Goal: Task Accomplishment & Management: Use online tool/utility

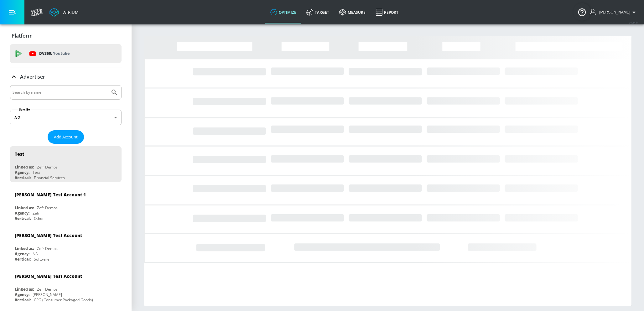
click at [47, 96] on input "Search by name" at bounding box center [60, 92] width 95 height 8
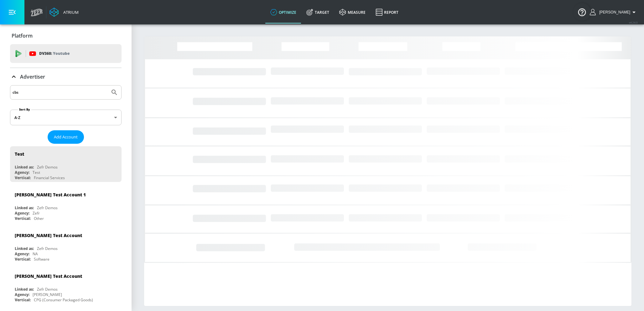
type input "cbs"
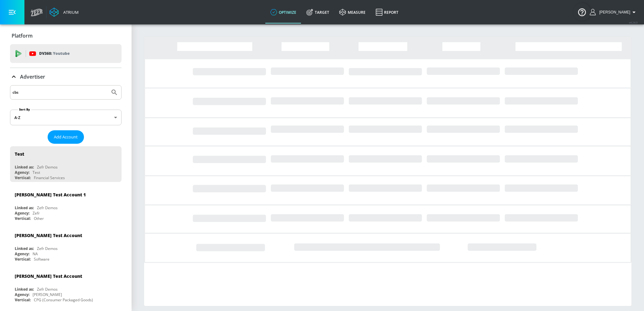
click at [107, 86] on button "Submit Search" at bounding box center [114, 93] width 14 height 14
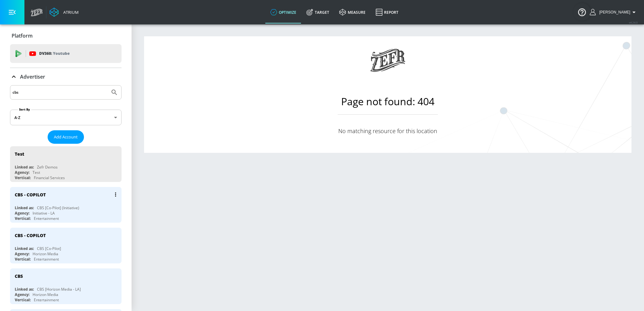
click at [60, 205] on div "CBS - COPILOT Linked as: CBS [Co-Pilot] (Initiative) Agency: Initiative - LA Ve…" at bounding box center [66, 205] width 112 height 36
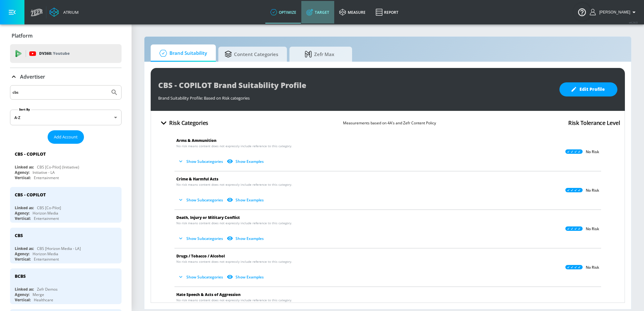
click at [317, 8] on link "Target" at bounding box center [317, 12] width 33 height 23
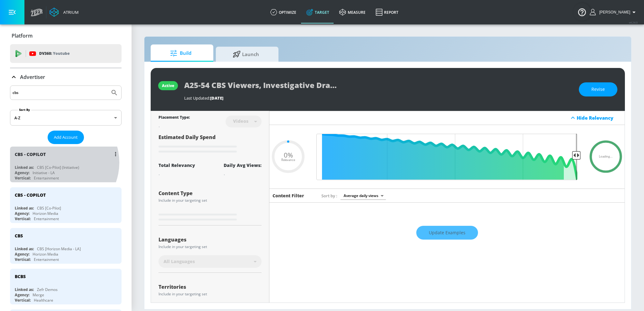
click at [60, 164] on div "CBS - COPILOT Linked as: CBS [Co-Pilot] (Initiative) Agency: Initiative - LA Ve…" at bounding box center [66, 165] width 112 height 36
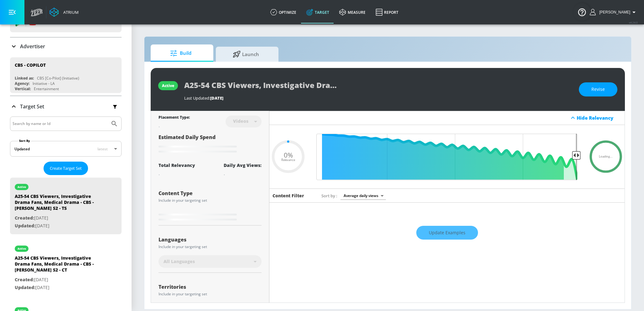
scroll to position [31, 0]
type input "0.5"
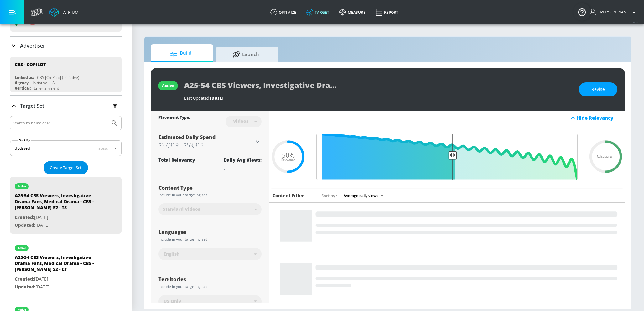
click at [61, 163] on button "Create Target Set" at bounding box center [66, 167] width 45 height 13
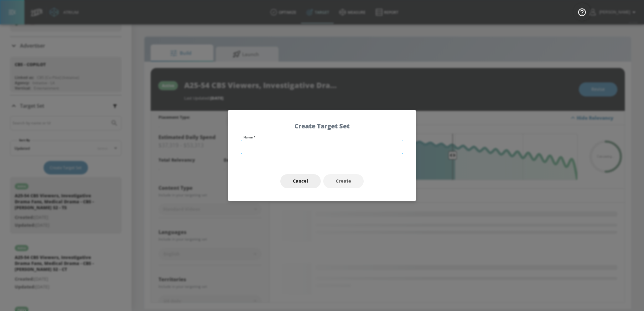
click at [286, 143] on input "text" at bounding box center [322, 147] width 162 height 14
paste input "A25-54 Fans of Talent, Reality Competition, Country Music - CBS - The Road S1 -…"
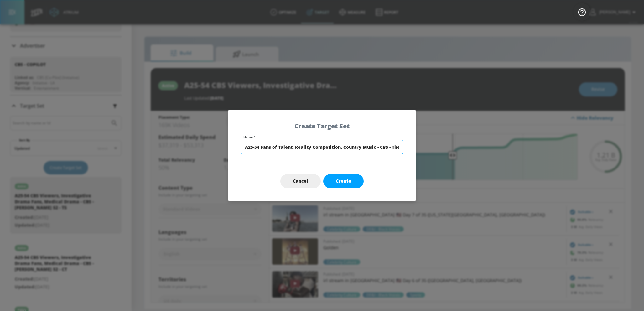
scroll to position [0, 29]
drag, startPoint x: 369, startPoint y: 147, endPoint x: 424, endPoint y: 147, distance: 55.8
click at [424, 147] on div "Create Target Set Name * A25-54 Fans of Talent, Reality Competition, Country Mu…" at bounding box center [322, 155] width 644 height 311
click at [385, 147] on input "A25-54 Fans of Talent, Reality Competition, Country Music - CBS - The Road S1 -…" at bounding box center [322, 147] width 162 height 14
click at [368, 143] on input "A25-54 Fans of Talent, Reality Competition, Country Music - CBS - The Road S1 -…" at bounding box center [322, 147] width 162 height 14
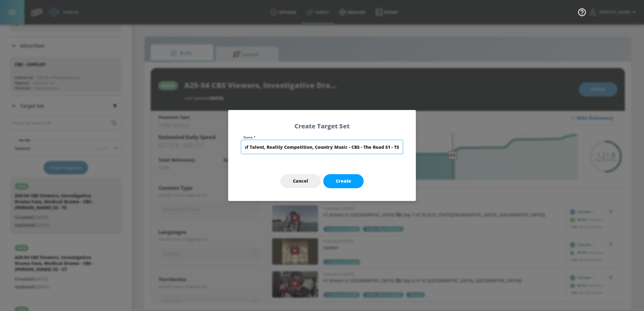
drag, startPoint x: 371, startPoint y: 145, endPoint x: 443, endPoint y: 148, distance: 71.8
click at [443, 148] on div "Create Target Set Name * A25-54 Fans of Talent, Reality Competition, Country Mu…" at bounding box center [322, 155] width 644 height 311
click at [383, 144] on input "A25-54 Fans of Talent, Reality Competition, Country Music - CBS - The Road S1 -…" at bounding box center [322, 147] width 162 height 14
type input "A25-54 Fans of Talent, Reality Competition, Country Music - CBS - The Road S1 -…"
click at [352, 176] on button "Create" at bounding box center [343, 181] width 40 height 14
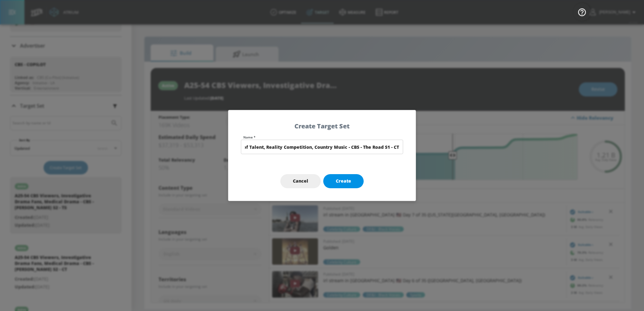
scroll to position [0, 0]
type input "A25-54 Fans of Talent, Reality Competition, Country Music - CBS - The Road S1 -…"
type input "channels"
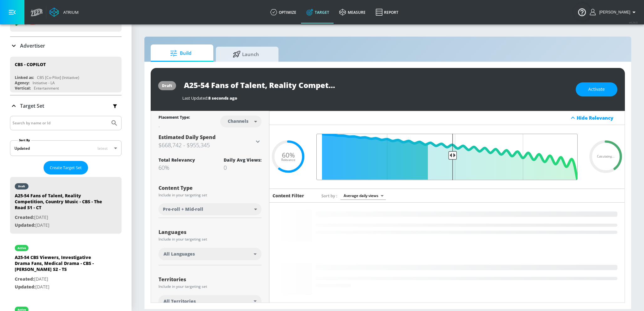
type input "0.5"
click at [449, 160] on input "Final Threshold" at bounding box center [447, 157] width 268 height 46
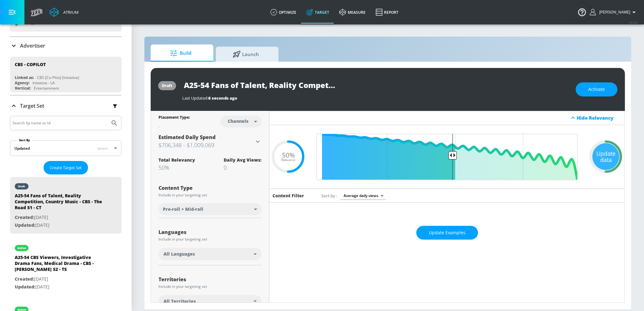
click at [593, 153] on div "Update data" at bounding box center [606, 156] width 27 height 27
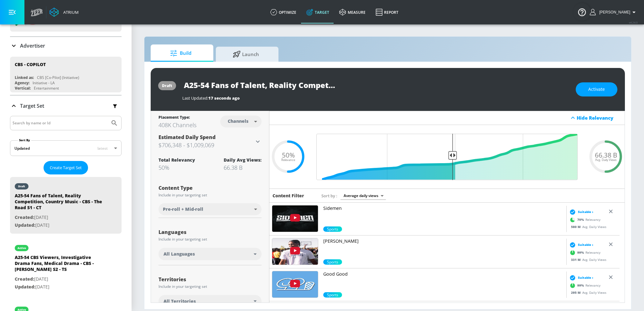
click at [211, 256] on div "All Languages" at bounding box center [209, 254] width 90 height 6
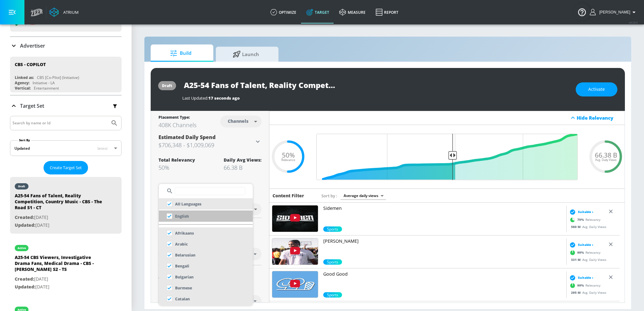
click at [194, 219] on li "English" at bounding box center [206, 216] width 94 height 11
checkbox input "false"
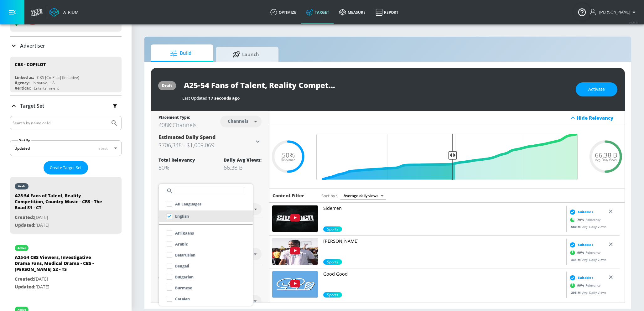
click at [264, 233] on div at bounding box center [322, 155] width 644 height 311
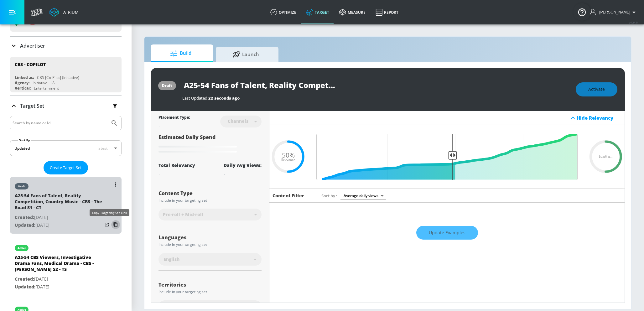
click at [111, 225] on icon "list of Target Set" at bounding box center [116, 225] width 10 height 10
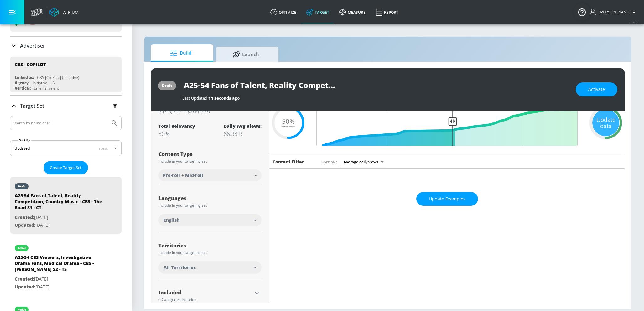
scroll to position [37, 0]
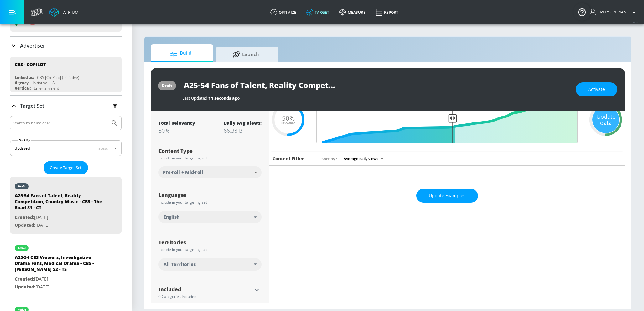
click at [205, 267] on div "All Territories" at bounding box center [209, 264] width 90 height 6
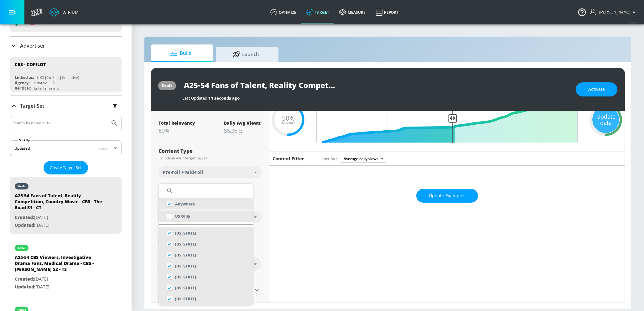
click at [199, 218] on li "US Only" at bounding box center [206, 216] width 94 height 11
checkbox input "false"
checkbox input "true"
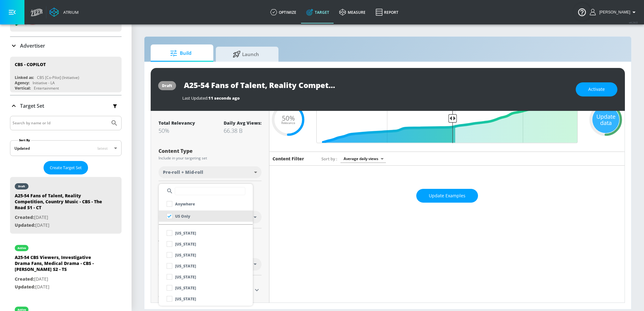
click at [260, 211] on div at bounding box center [322, 155] width 644 height 311
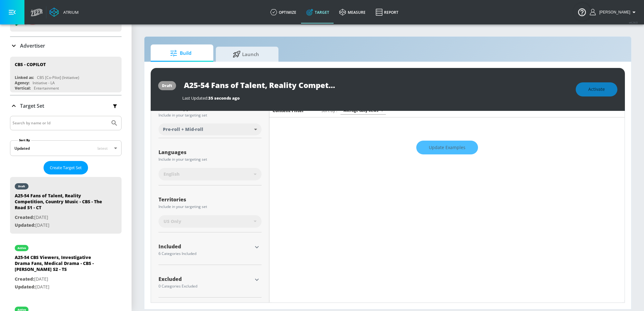
scroll to position [86, 0]
click at [253, 281] on icon "button" at bounding box center [257, 280] width 8 height 8
click at [253, 244] on icon "button" at bounding box center [257, 247] width 8 height 8
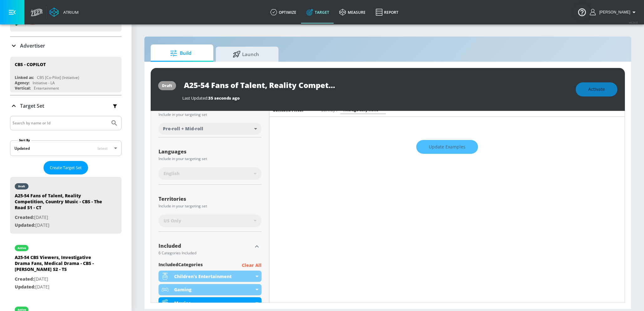
click at [249, 266] on p "Clear All" at bounding box center [252, 266] width 20 height 8
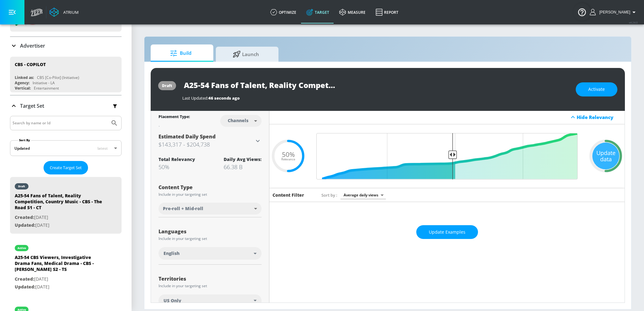
scroll to position [0, 0]
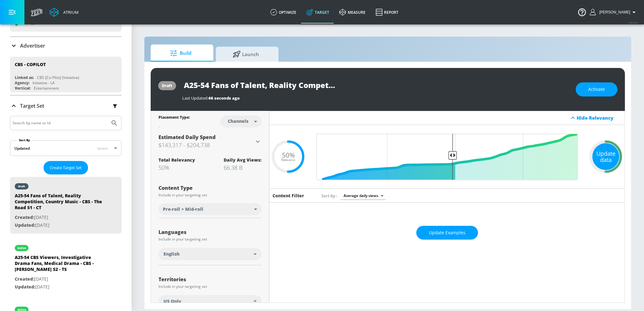
click at [599, 154] on div "Update data" at bounding box center [606, 156] width 27 height 27
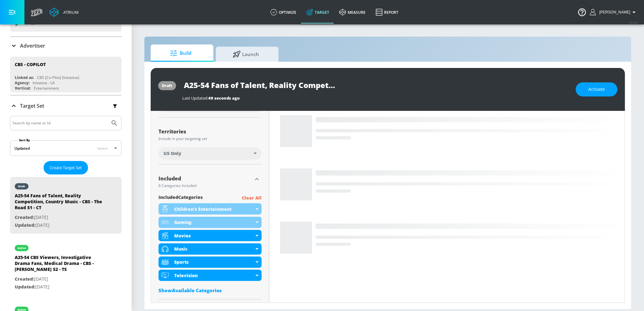
click at [250, 197] on p "Clear All" at bounding box center [252, 198] width 20 height 8
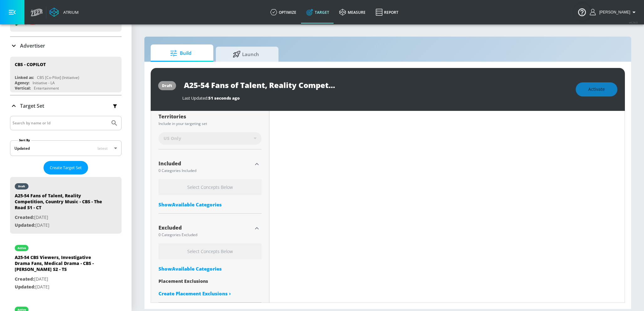
scroll to position [174, 0]
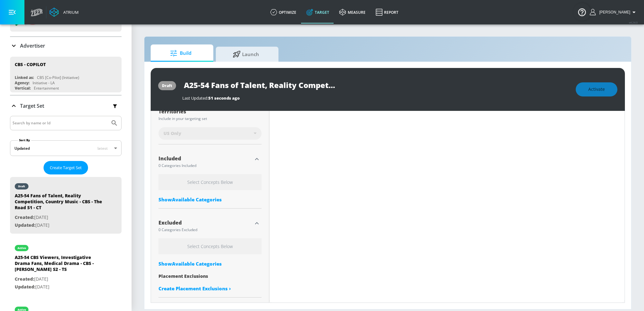
click at [213, 263] on div "Show Available Categories" at bounding box center [210, 264] width 103 height 6
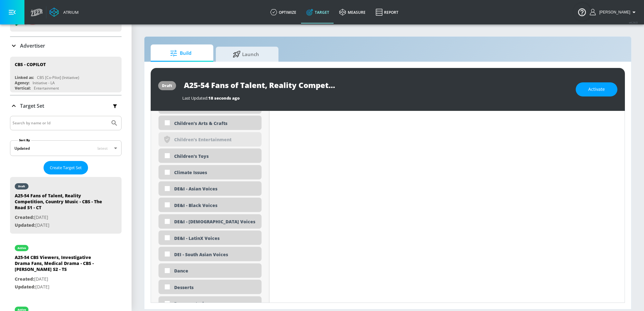
scroll to position [559, 0]
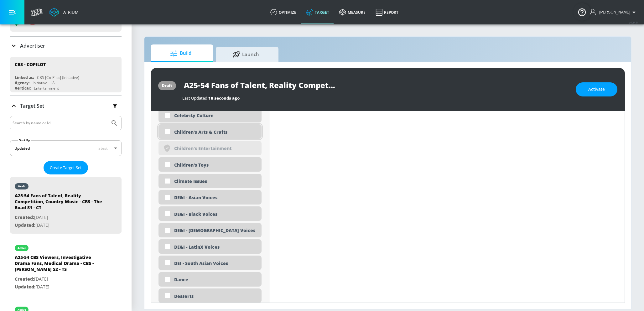
click at [206, 135] on div "Children's Arts & Crafts" at bounding box center [215, 132] width 83 height 6
checkbox input "true"
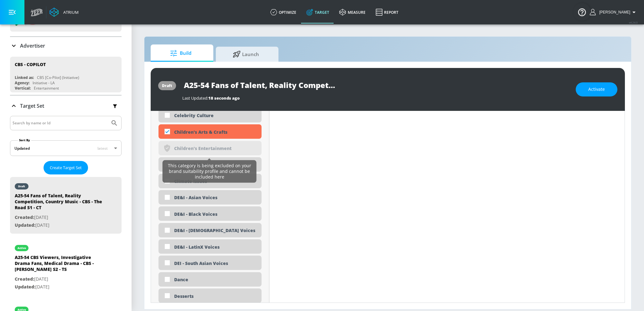
click at [207, 166] on div "This category is being excluded on your brand suitability profile and cannot be…" at bounding box center [209, 171] width 89 height 20
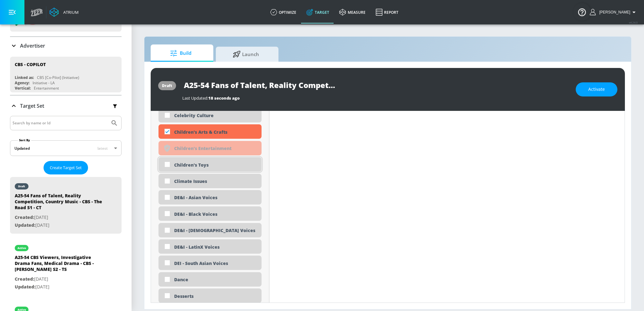
click at [186, 166] on div "Children's Toys" at bounding box center [215, 165] width 83 height 6
checkbox input "true"
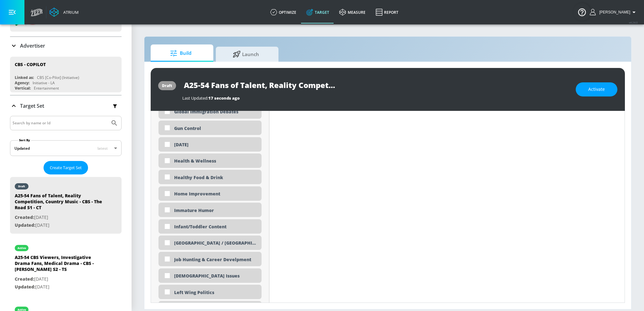
scroll to position [1032, 0]
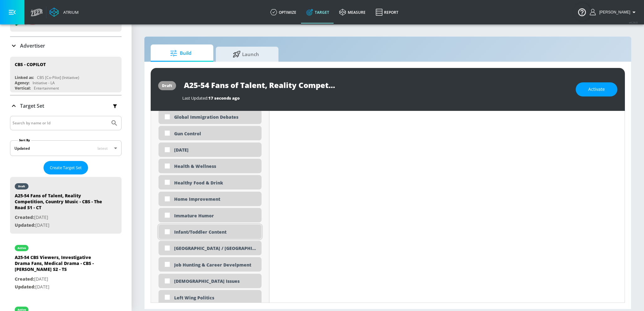
click at [187, 234] on div "Infant/Toddler Content" at bounding box center [215, 232] width 83 height 6
checkbox input "true"
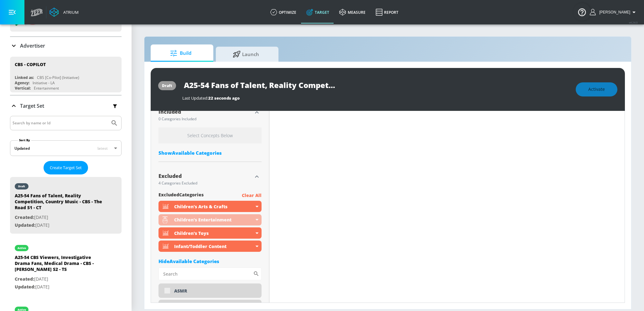
scroll to position [219, 0]
click at [257, 179] on icon "button" at bounding box center [257, 178] width 8 height 8
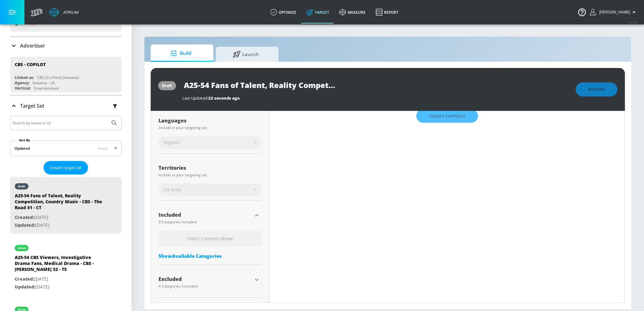
scroll to position [118, 0]
click at [198, 255] on div "Show Available Categories" at bounding box center [210, 256] width 103 height 6
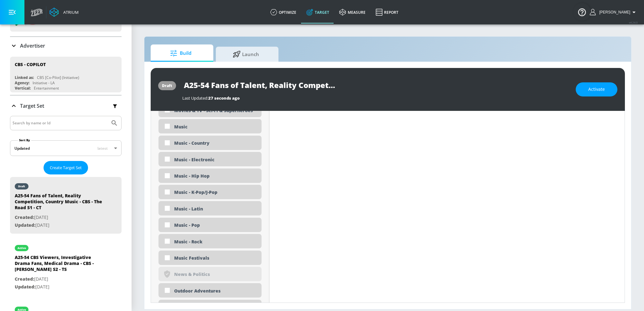
scroll to position [1255, 0]
click at [205, 133] on div "Music" at bounding box center [210, 127] width 103 height 14
checkbox input "true"
click at [202, 143] on div "Music - Country" at bounding box center [215, 144] width 83 height 6
checkbox input "true"
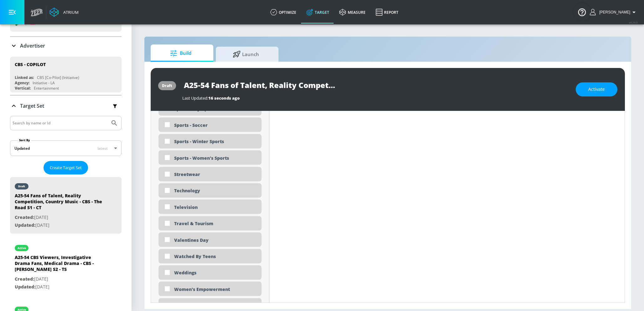
scroll to position [1778, 0]
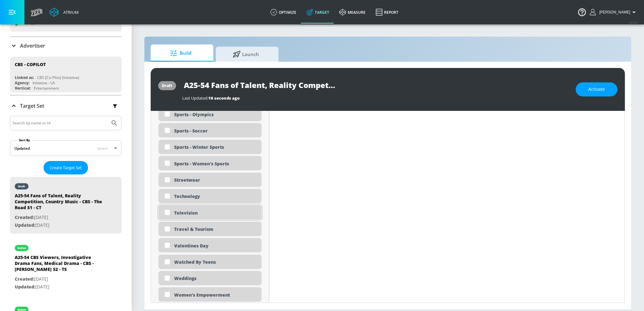
click at [227, 214] on div "Television" at bounding box center [215, 213] width 83 height 6
checkbox input "true"
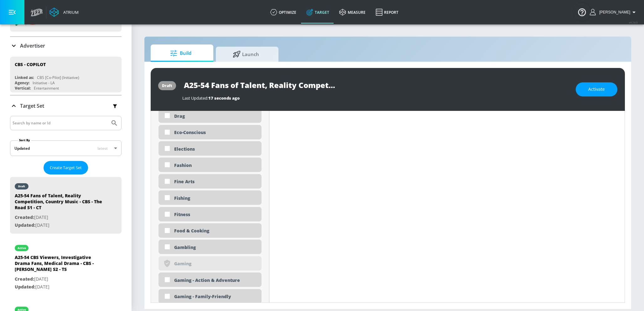
scroll to position [409, 0]
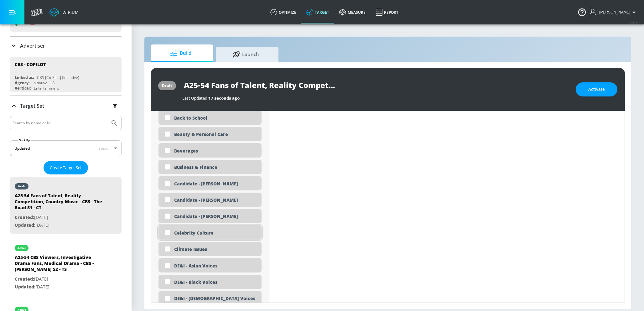
click at [200, 232] on div "Celebrity Culture" at bounding box center [215, 233] width 83 height 6
checkbox input "true"
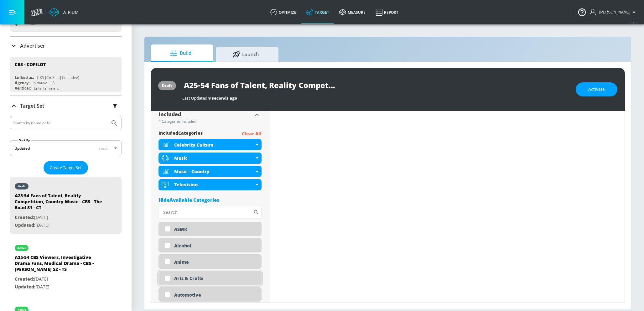
scroll to position [231, 0]
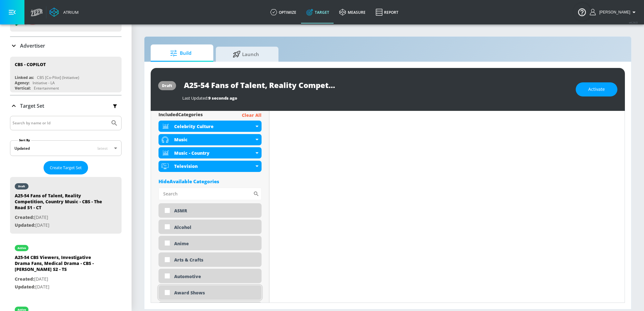
click at [191, 293] on div "Award Shows" at bounding box center [215, 293] width 83 height 6
checkbox input "true"
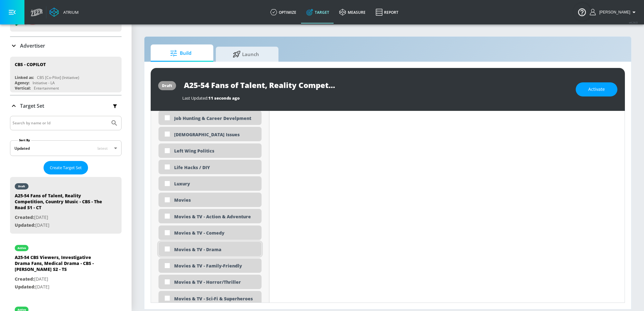
scroll to position [1086, 0]
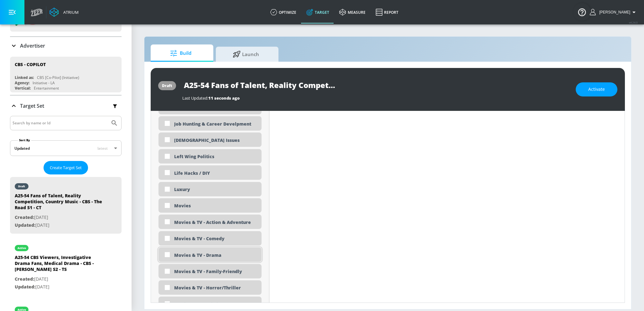
click at [207, 255] on div "Movies & TV - Drama" at bounding box center [215, 255] width 83 height 6
checkbox input "true"
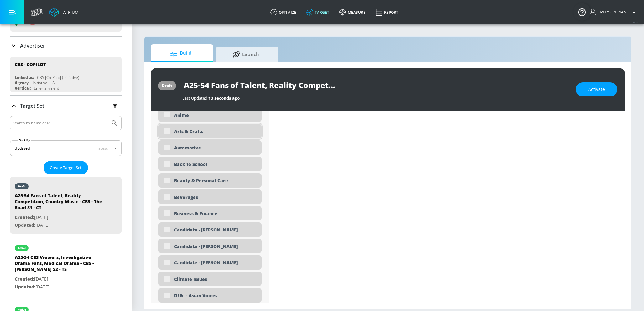
scroll to position [478, 0]
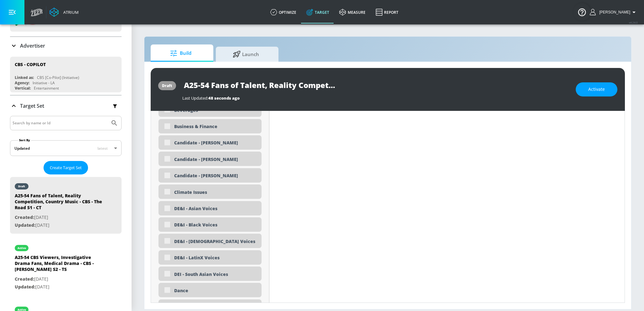
click at [151, 219] on div "Placement Type: Channels channels ​ Estimated Daily Spend Loading... Activation…" at bounding box center [388, 207] width 475 height 192
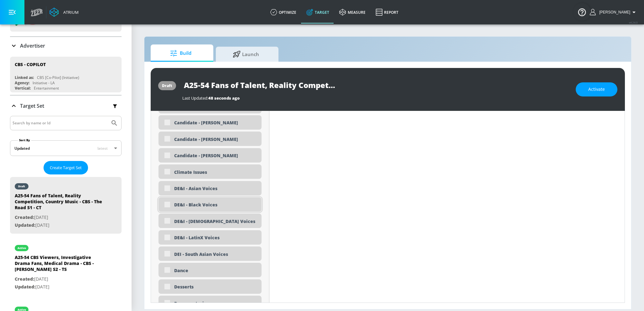
click at [170, 208] on div "DE&I - Black Voices" at bounding box center [210, 204] width 103 height 14
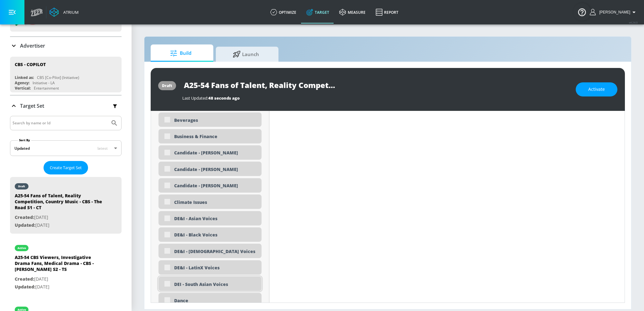
scroll to position [439, 0]
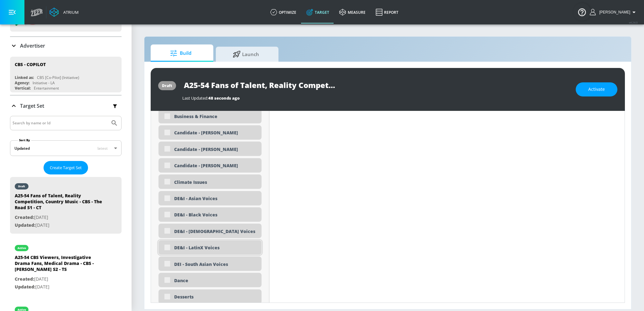
click at [217, 247] on div "DE&I - LatinX Voices" at bounding box center [215, 248] width 83 height 6
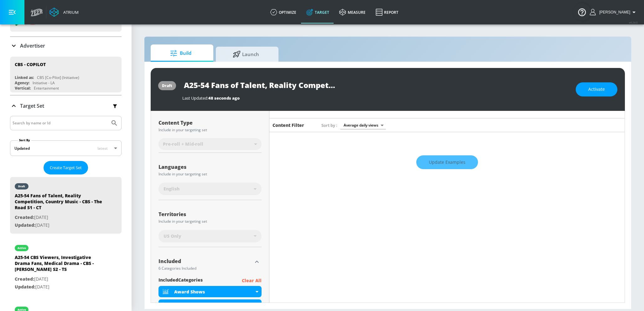
scroll to position [0, 0]
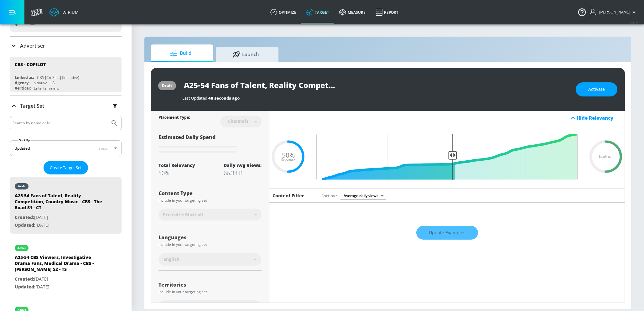
click at [431, 226] on div "Update Examples" at bounding box center [447, 233] width 355 height 22
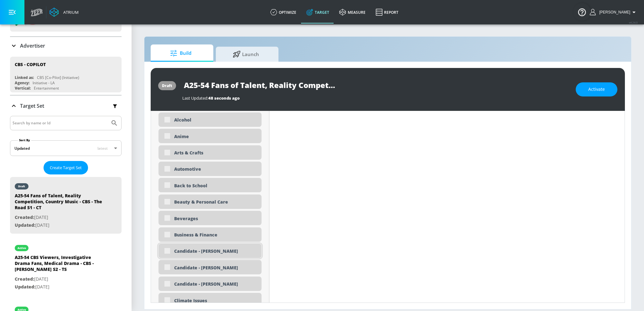
scroll to position [404, 0]
click at [205, 222] on div "Candidate - [PERSON_NAME]" at bounding box center [210, 217] width 103 height 14
drag, startPoint x: 179, startPoint y: 215, endPoint x: 182, endPoint y: 179, distance: 36.5
click at [179, 215] on div "Candidate - [PERSON_NAME]" at bounding box center [215, 217] width 83 height 6
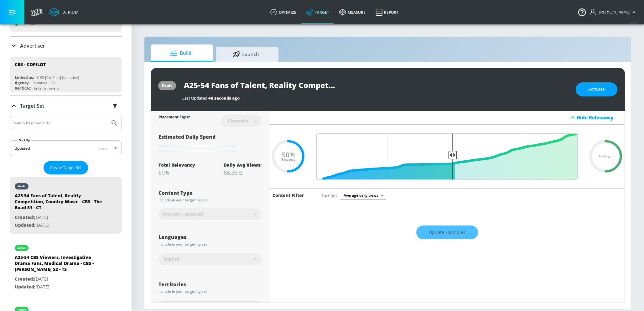
scroll to position [0, 0]
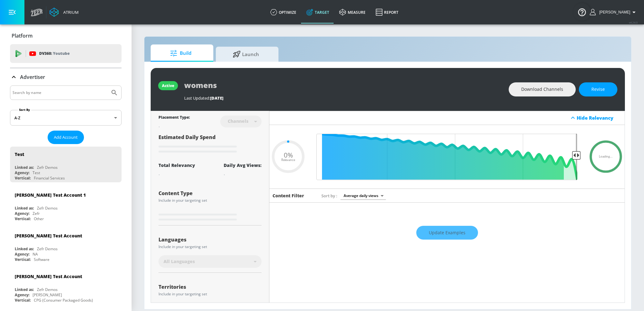
type input "0.6"
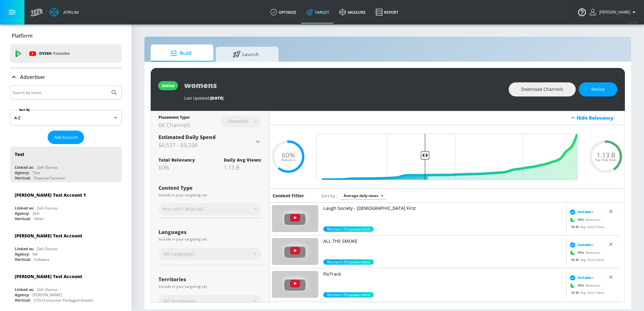
click at [49, 93] on input "Search by name" at bounding box center [60, 93] width 95 height 8
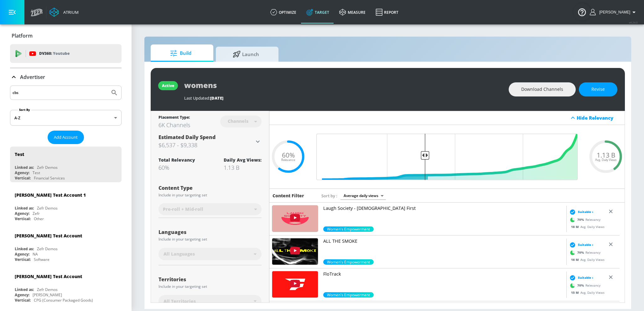
type input "cbs"
click at [107, 86] on button "Submit Search" at bounding box center [114, 93] width 14 height 14
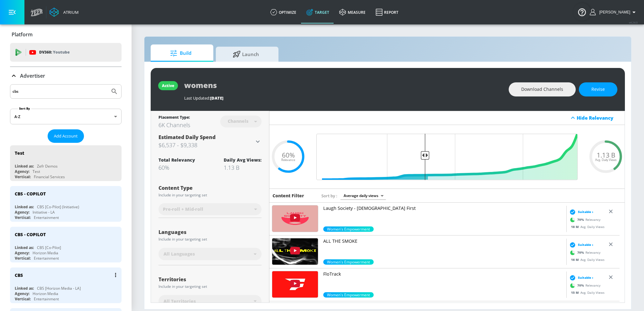
scroll to position [3, 0]
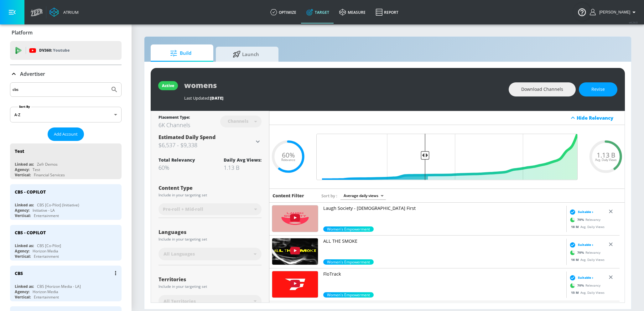
click at [55, 276] on div "CBS" at bounding box center [67, 273] width 105 height 15
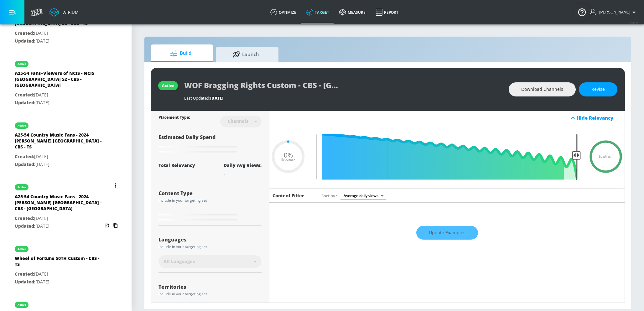
scroll to position [546, 0]
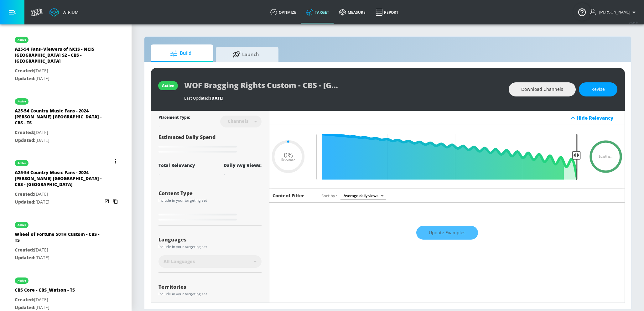
type input "0.5"
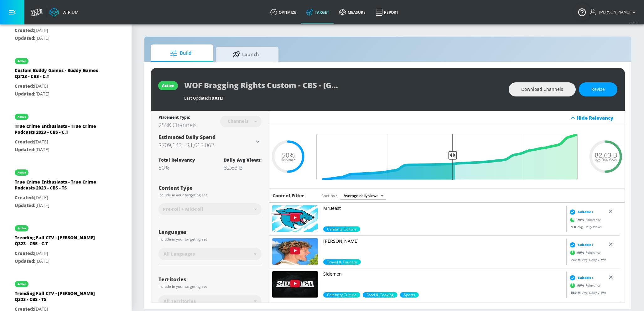
scroll to position [8034, 0]
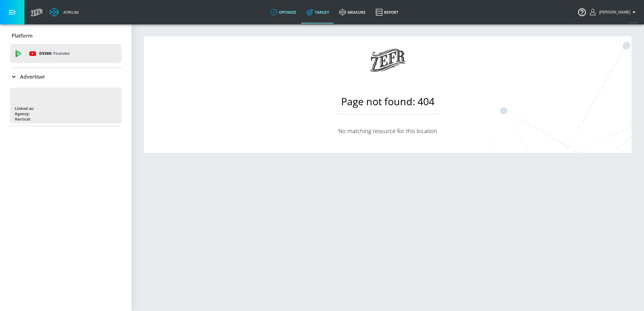
click at [288, 14] on link "optimize" at bounding box center [283, 12] width 36 height 23
click at [321, 15] on link "Target" at bounding box center [317, 12] width 33 height 23
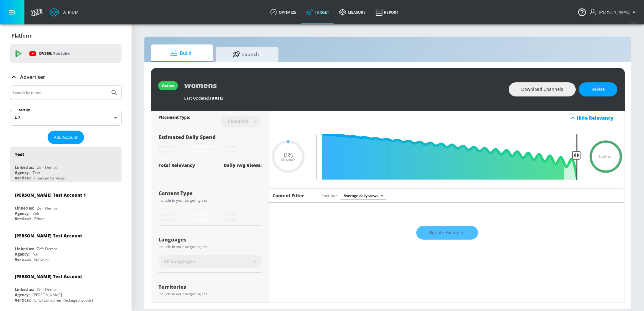
type input "0.05"
click at [72, 95] on input "Search by name" at bounding box center [60, 93] width 95 height 8
type input "c"
type input "0.6"
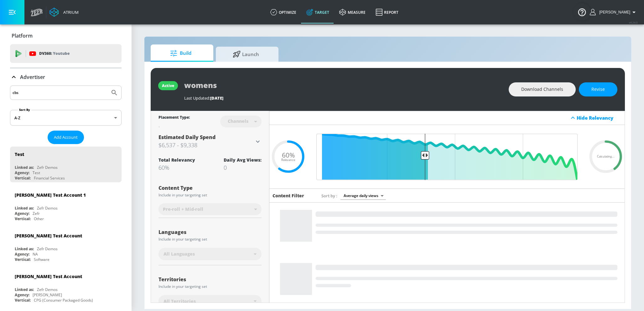
type input "cbs"
click at [107, 86] on button "Submit Search" at bounding box center [114, 93] width 14 height 14
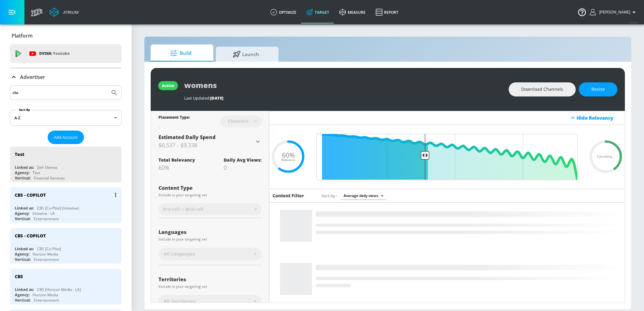
click at [66, 218] on div "Vertical: Entertainment" at bounding box center [67, 218] width 105 height 5
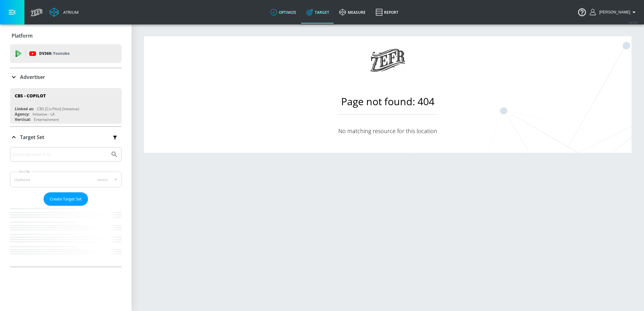
click at [288, 5] on link "optimize" at bounding box center [283, 12] width 36 height 23
click at [320, 14] on link "Target" at bounding box center [317, 12] width 33 height 23
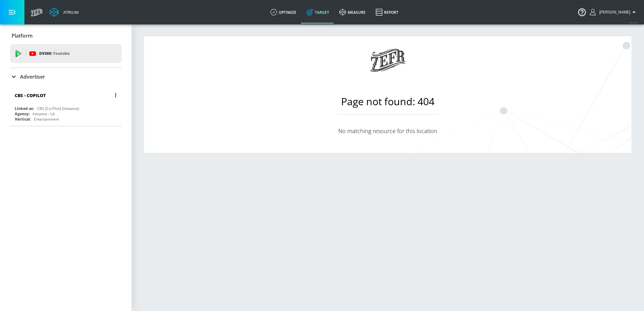
click at [68, 113] on div "Agency: Initiative - LA" at bounding box center [67, 113] width 105 height 5
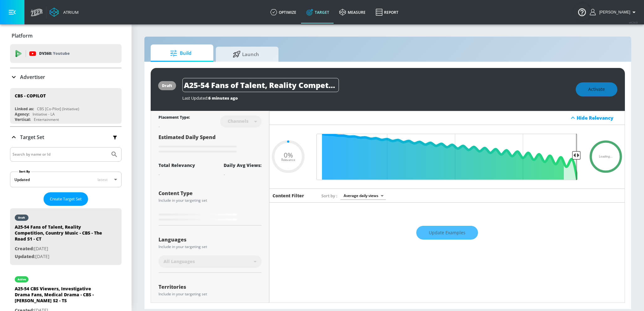
type input "0.5"
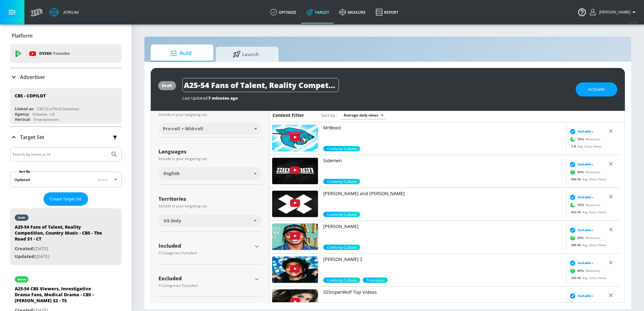
scroll to position [304, 0]
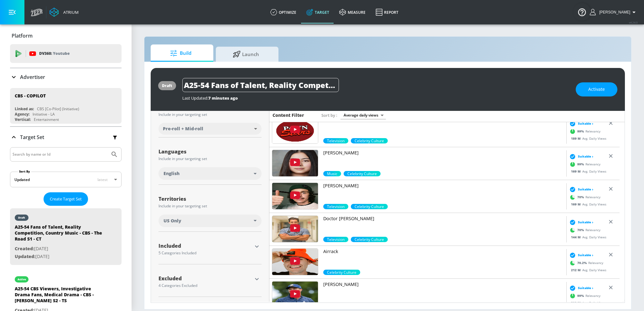
click at [256, 247] on icon "button" at bounding box center [257, 247] width 8 height 8
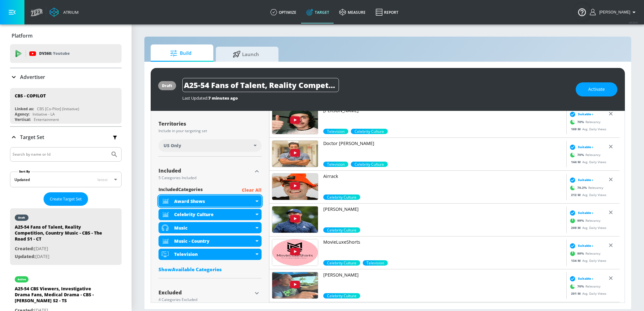
scroll to position [170, 0]
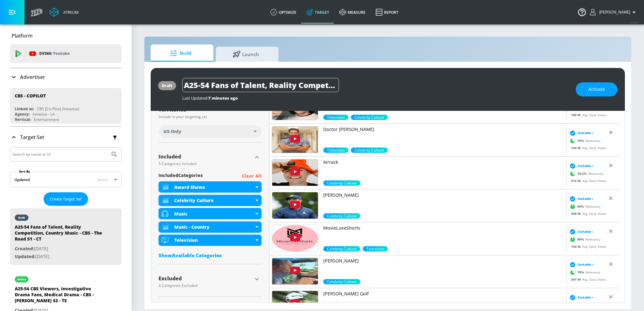
click at [211, 256] on div "Show Available Categories" at bounding box center [210, 255] width 103 height 6
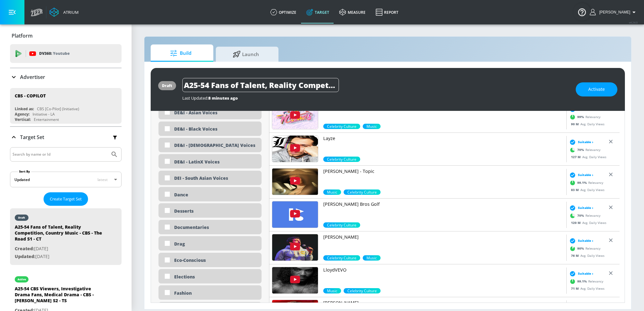
scroll to position [537, 0]
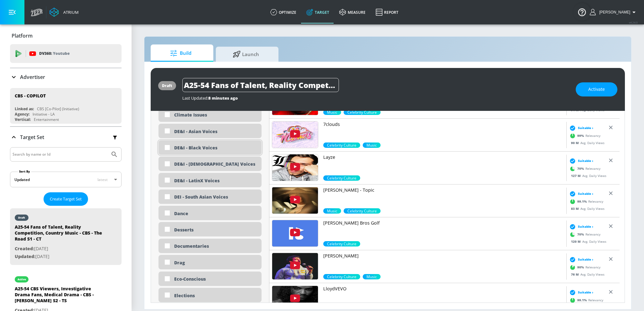
click at [213, 146] on div "DE&I - Black Voices" at bounding box center [215, 148] width 83 height 6
checkbox input "true"
click at [205, 184] on div "DE&I - LatinX Voices" at bounding box center [210, 180] width 103 height 14
checkbox input "true"
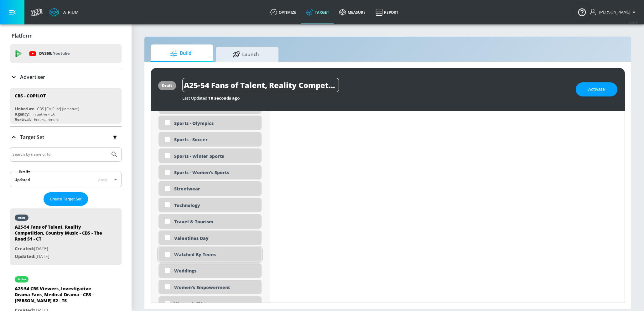
scroll to position [1771, 0]
click at [201, 189] on div "Streetwear" at bounding box center [215, 188] width 83 height 6
checkbox input "true"
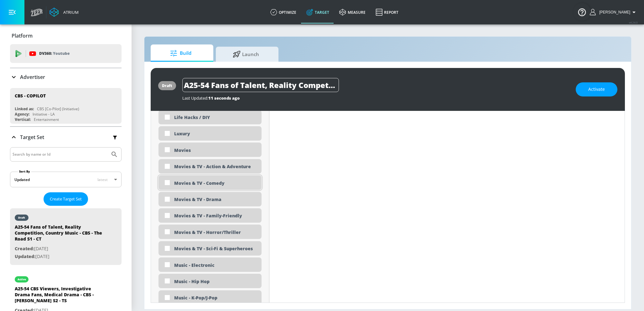
scroll to position [1135, 0]
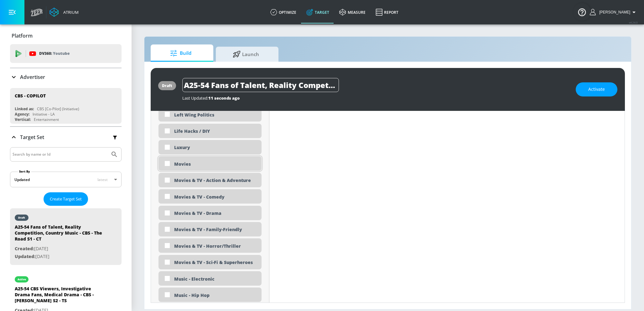
click at [191, 163] on div "Movies" at bounding box center [215, 164] width 83 height 6
checkbox input "true"
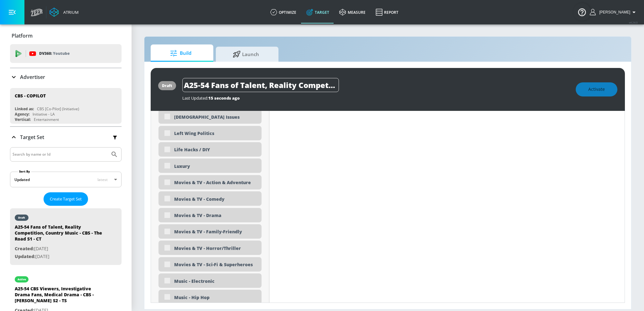
scroll to position [1141, 0]
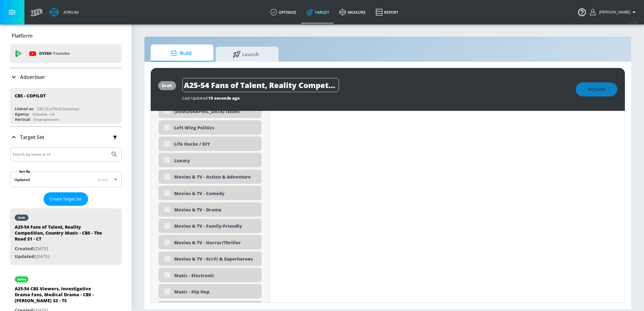
click at [211, 217] on div "Movies & TV - Drama" at bounding box center [210, 209] width 103 height 14
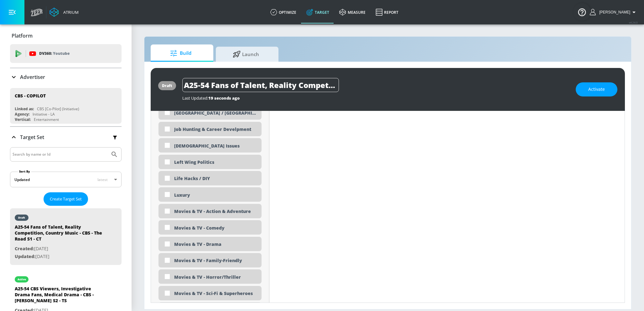
scroll to position [1151, 0]
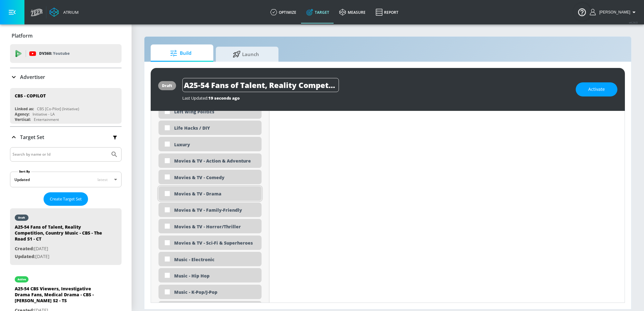
click at [221, 193] on div "Movies & TV - Drama" at bounding box center [215, 194] width 83 height 6
checkbox input "true"
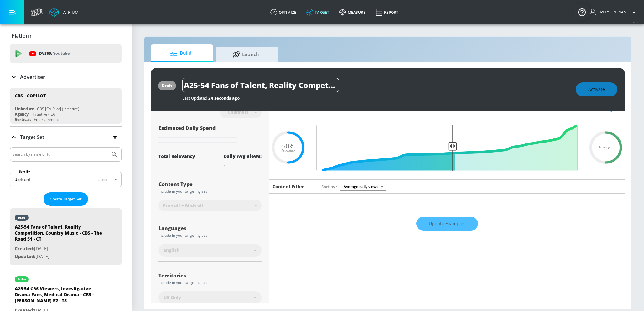
scroll to position [0, 0]
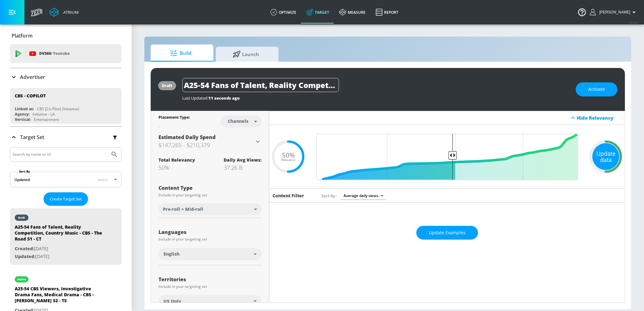
click at [593, 157] on div "Update data" at bounding box center [606, 156] width 27 height 27
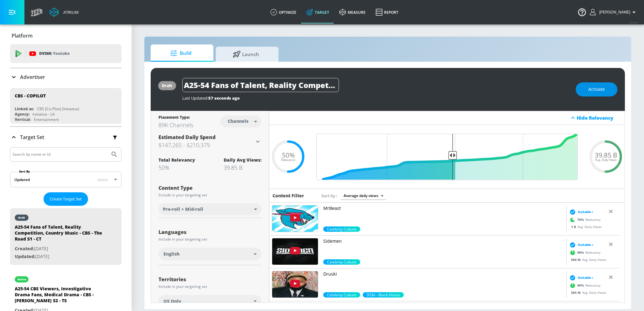
click at [604, 91] on span "Activate" at bounding box center [597, 90] width 17 height 8
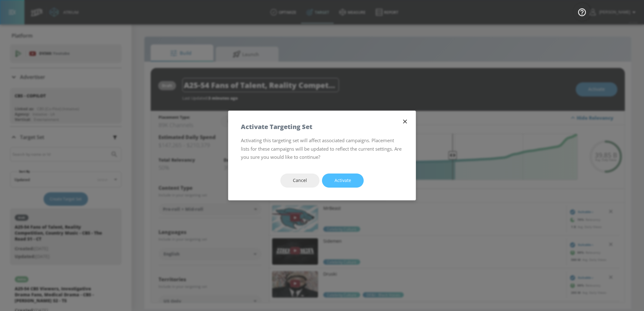
drag, startPoint x: 355, startPoint y: 182, endPoint x: 270, endPoint y: 130, distance: 99.4
click at [354, 182] on button "Activate" at bounding box center [343, 181] width 42 height 14
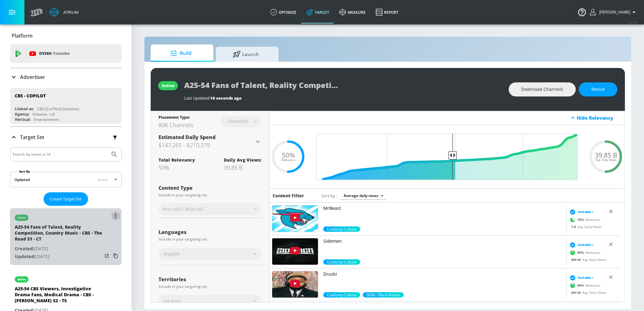
click at [115, 217] on icon "list of Target Set" at bounding box center [115, 216] width 1 height 4
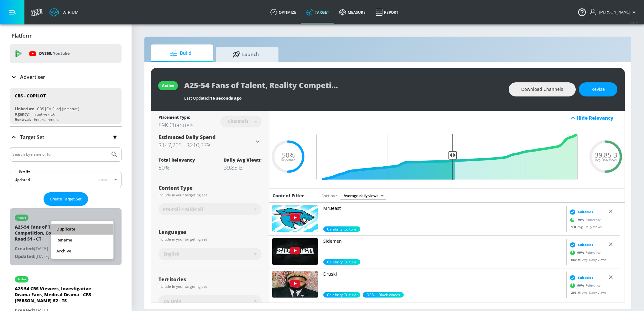
drag, startPoint x: 88, startPoint y: 229, endPoint x: 114, endPoint y: 231, distance: 26.1
click at [88, 229] on li "Duplicate" at bounding box center [82, 229] width 62 height 11
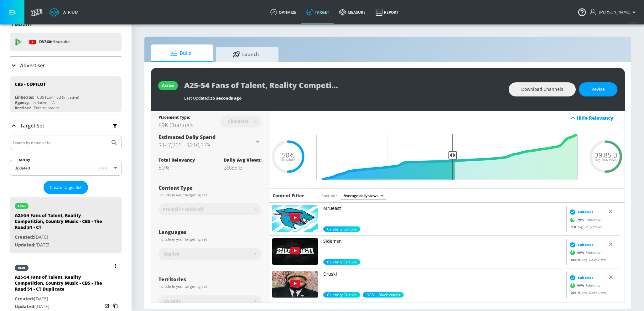
scroll to position [66, 0]
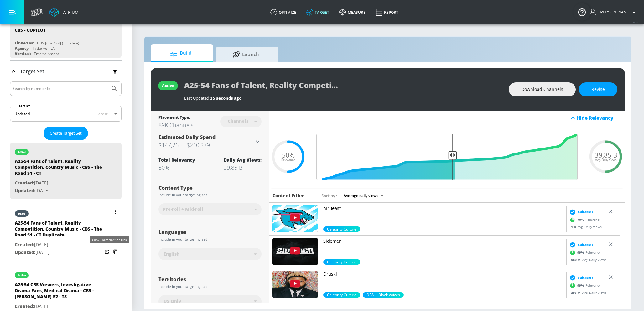
click at [111, 253] on icon "list of Target Set" at bounding box center [116, 252] width 10 height 10
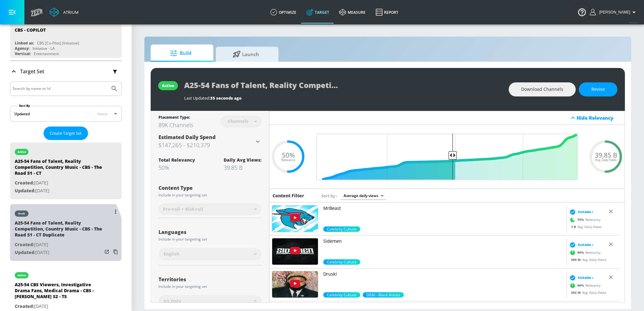
click at [52, 239] on div "A25-54 Fans of Talent, Reality Competition, Country Music - CBS - The Road S1 -…" at bounding box center [59, 230] width 88 height 21
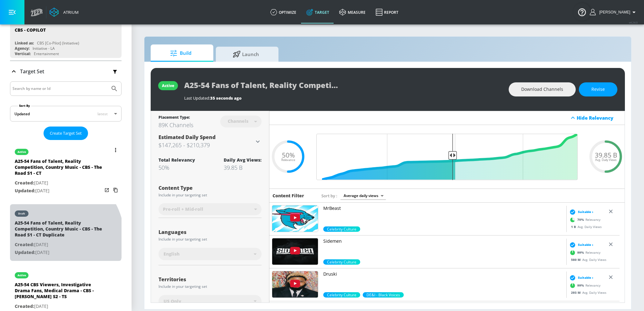
type input "A25-54 Fans of Talent, Reality Competition, Country Music - CBS - The Road S1 -…"
type input "0.05"
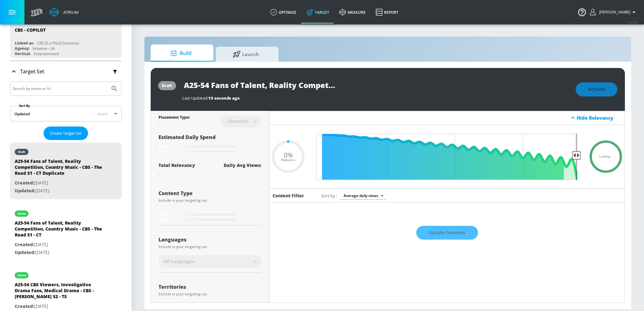
click at [279, 89] on input "A25-54 Fans of Talent, Reality Competition, Country Music - CBS - The Road S1 -…" at bounding box center [260, 85] width 157 height 14
drag, startPoint x: 327, startPoint y: 86, endPoint x: 401, endPoint y: 85, distance: 74.3
click at [403, 85] on div "A25-54 Fans of Talent, Reality Competition, Country Music - CBS - The Road S1 -…" at bounding box center [375, 85] width 387 height 14
click at [322, 85] on input "A25-54 Fans of Talent, Reality Competition, Country Music - CBS - The Road S1 -…" at bounding box center [260, 85] width 157 height 14
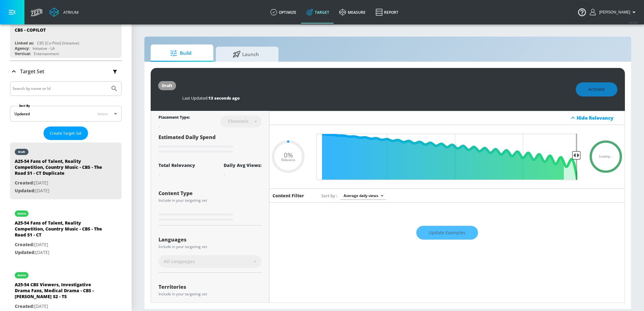
drag, startPoint x: 291, startPoint y: 85, endPoint x: 361, endPoint y: 87, distance: 70.6
click at [362, 88] on div "A25-54 Fans of Talent, Reality Competition, Country Music - CBS - The Road S1 -…" at bounding box center [375, 85] width 387 height 14
type input "A25-54 Fans of Talent, Reality Competition, Country Music - CBS - The Road S1 -…"
type input "0.05"
type input "A25-54 Fans of Talent, Reality Competition, Country Music - CBS - The Road S1 -…"
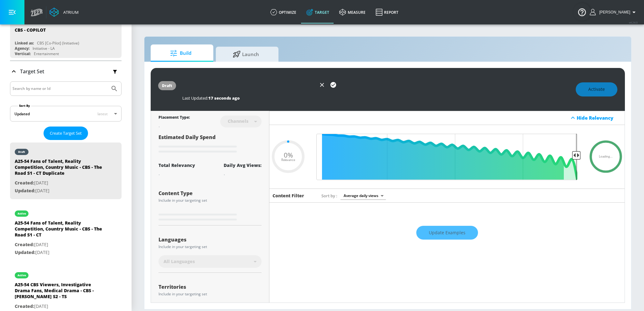
type input "0.05"
click at [335, 86] on icon "button" at bounding box center [334, 85] width 6 height 6
type input "A25-54 Fans of Talent, Reality Competition, Country Music - CBS - The Road S1 -…"
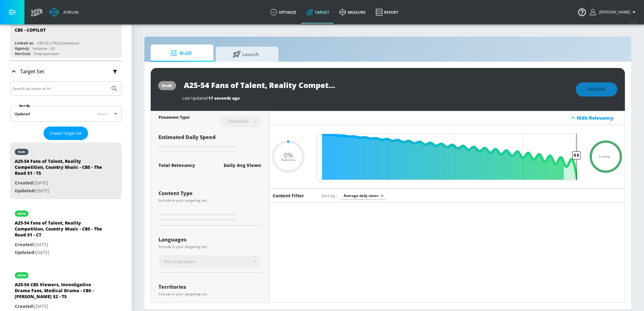
type input "0.05"
click at [235, 124] on div "Channels" at bounding box center [240, 121] width 41 height 17
click at [254, 113] on div "Channels" at bounding box center [240, 121] width 41 height 17
click at [248, 124] on div "Channels" at bounding box center [240, 121] width 41 height 17
type input "A25-54 Fans of Talent, Reality Competition, Country Music - CBS - The Road S1 -…"
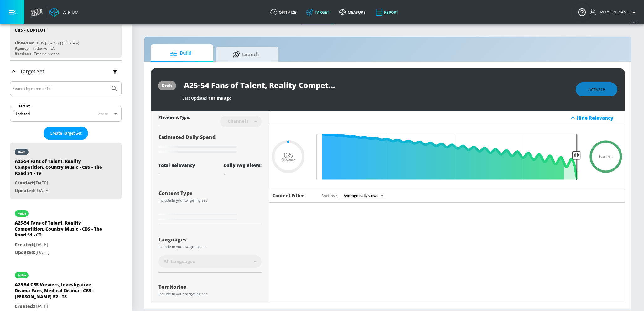
type input "0.5"
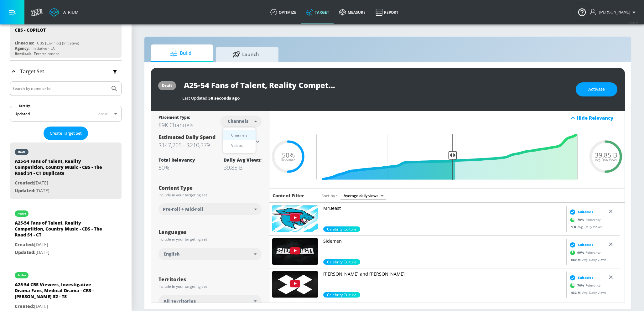
click at [237, 120] on body "Atrium optimize Target measure Report optimize Target measure Report v 4.24.0 S…" at bounding box center [322, 155] width 644 height 311
click at [233, 144] on div "Videos" at bounding box center [237, 145] width 18 height 7
type input "videos"
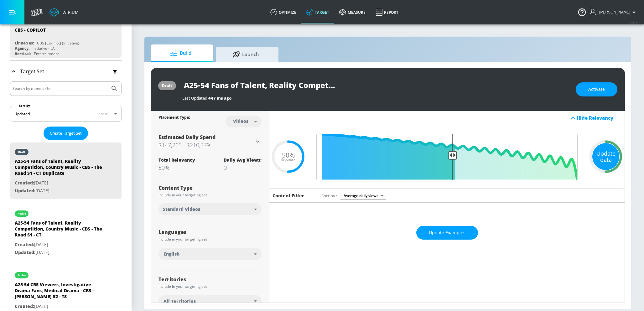
click at [609, 156] on div "Update data" at bounding box center [606, 156] width 27 height 27
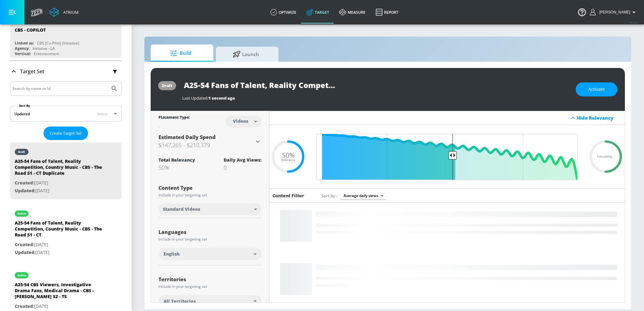
click at [274, 85] on input "A25-54 Fans of Talent, Reality Competition, Country Music - CBS - The Road S1 -…" at bounding box center [260, 85] width 157 height 14
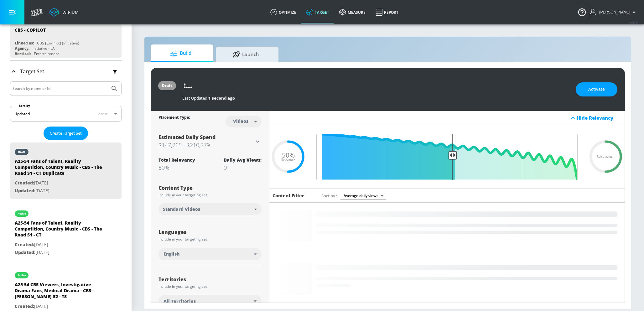
scroll to position [0, 200]
drag, startPoint x: 313, startPoint y: 85, endPoint x: 364, endPoint y: 85, distance: 51.1
click at [377, 85] on div "A25-54 Fans of Talent, Reality Competition, Country Music - CBS - The Road S1 -…" at bounding box center [375, 85] width 387 height 14
drag, startPoint x: 320, startPoint y: 86, endPoint x: 296, endPoint y: 86, distance: 23.8
click at [320, 86] on input "A25-54 Fans of Talent, Reality Competition, Country Music - CBS - The Road S1 -…" at bounding box center [260, 85] width 157 height 14
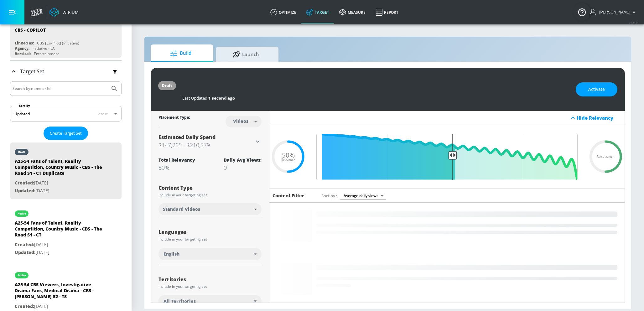
drag, startPoint x: 292, startPoint y: 85, endPoint x: 406, endPoint y: 86, distance: 114.7
click at [406, 86] on div "A25-54 Fans of Talent, Reality Competition, Country Music - CBS - The Road S1 -…" at bounding box center [375, 85] width 387 height 14
drag, startPoint x: 292, startPoint y: 85, endPoint x: 393, endPoint y: 91, distance: 101.4
click at [393, 91] on div "A25-54 Fans of Talent, Reality Competition, Country Music - CBS - The Road S1 -…" at bounding box center [375, 85] width 387 height 14
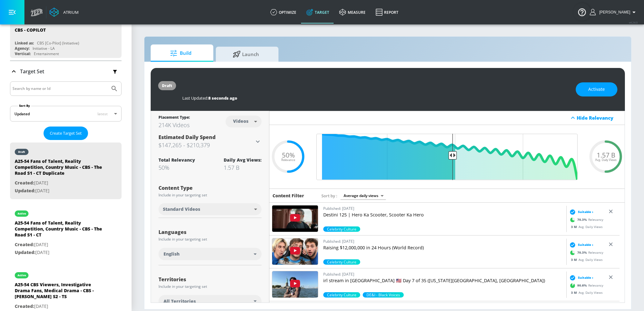
drag, startPoint x: 290, startPoint y: 86, endPoint x: 401, endPoint y: 91, distance: 111.3
click at [401, 91] on div "A25-54 Fans of Talent, Reality Competition, Country Music - CBS - The Road S1 -…" at bounding box center [375, 85] width 387 height 14
click at [332, 85] on icon "button" at bounding box center [333, 84] width 7 height 7
type input "A25-54 Fans of Talent, Reality Competition, Country Music - CBS - The Road S1 -…"
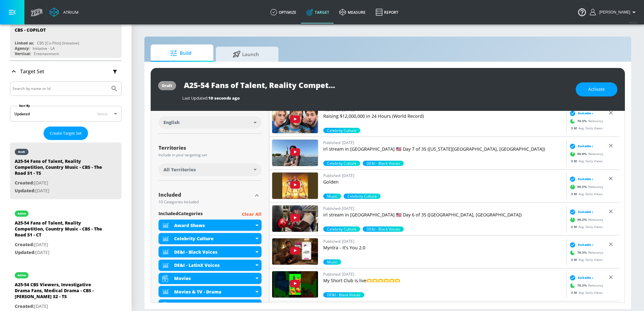
scroll to position [132, 0]
click at [195, 167] on span "All Territories" at bounding box center [180, 169] width 32 height 6
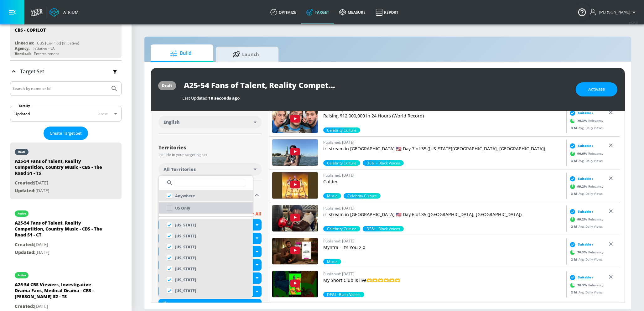
drag, startPoint x: 186, startPoint y: 206, endPoint x: 191, endPoint y: 190, distance: 17.4
click at [186, 206] on p "US Only" at bounding box center [182, 208] width 15 height 7
checkbox input "false"
checkbox input "true"
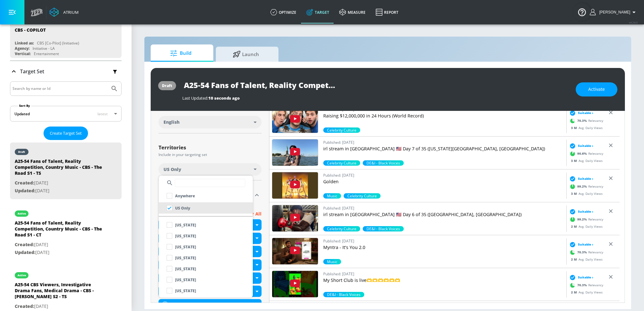
click at [220, 149] on div at bounding box center [322, 155] width 644 height 311
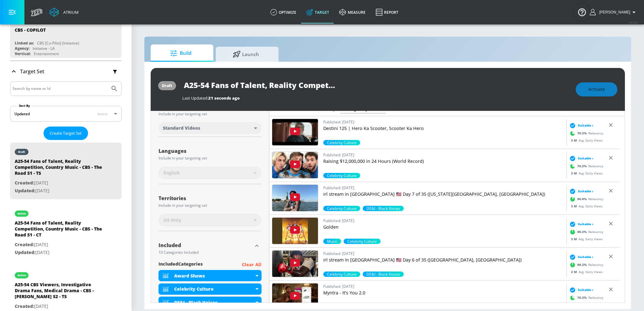
scroll to position [0, 0]
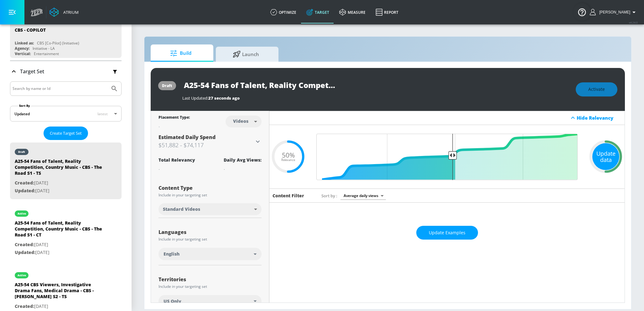
click at [595, 152] on div "Update data" at bounding box center [606, 156] width 27 height 27
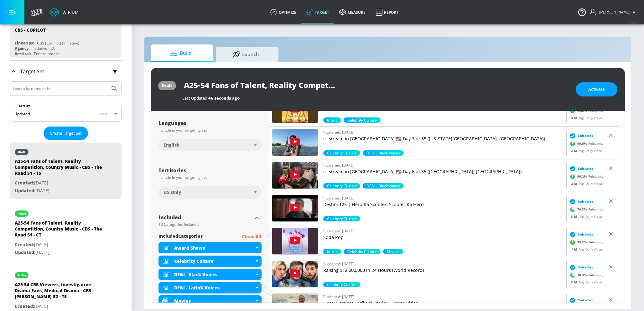
scroll to position [110, 0]
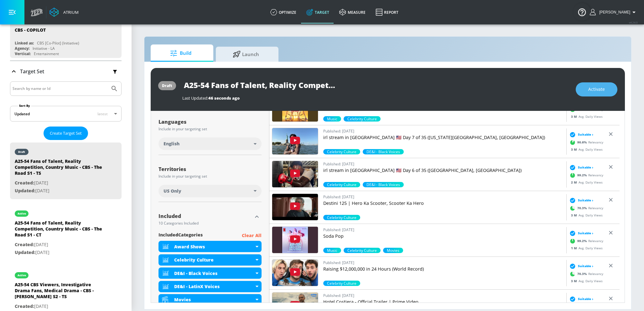
click at [593, 91] on span "Activate" at bounding box center [597, 90] width 17 height 8
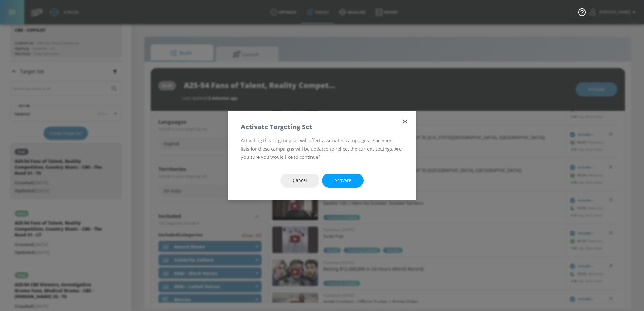
click at [335, 183] on span "Activate" at bounding box center [343, 181] width 17 height 8
